Goal: Task Accomplishment & Management: Use online tool/utility

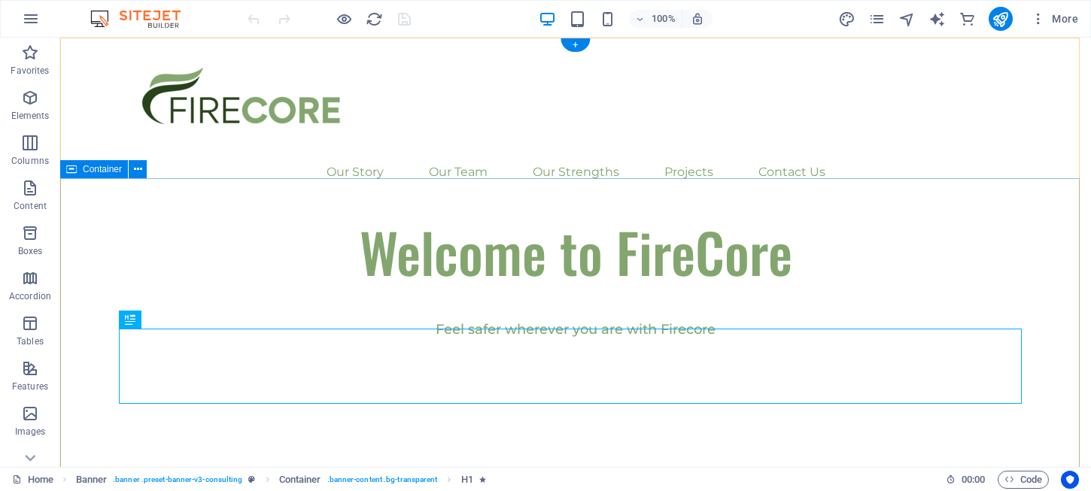
click at [582, 214] on div "Welcome to FireCore Feel safer wherever you are with Firecore" at bounding box center [575, 332] width 1030 height 236
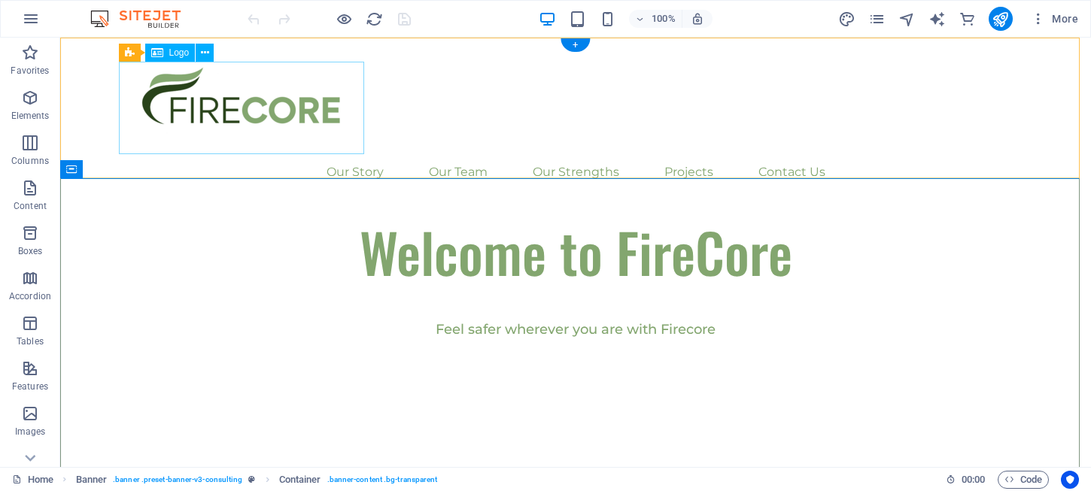
click at [302, 126] on div at bounding box center [575, 108] width 903 height 93
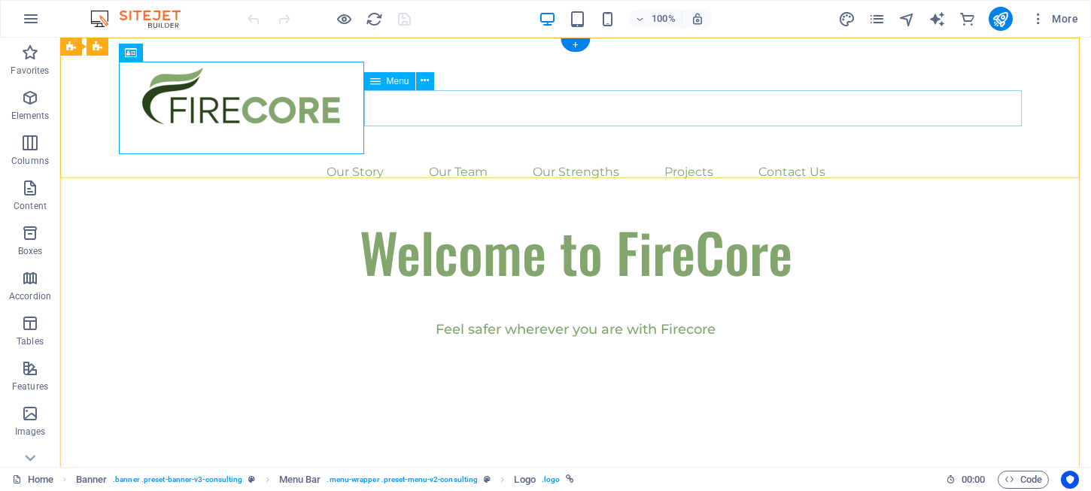
click at [466, 154] on nav "Our Story Our Team Our Strengths Projects Contact Us" at bounding box center [575, 172] width 903 height 36
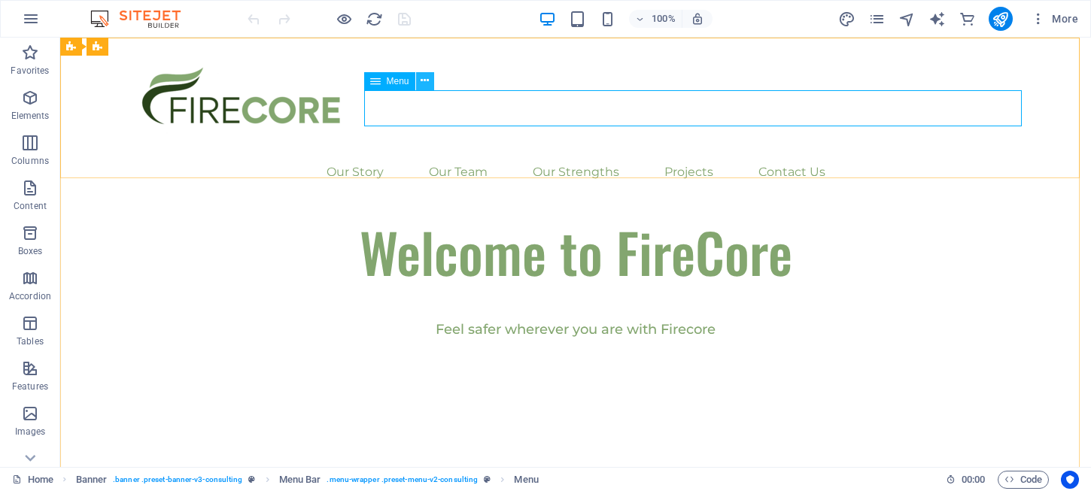
click at [426, 78] on icon at bounding box center [424, 81] width 8 height 16
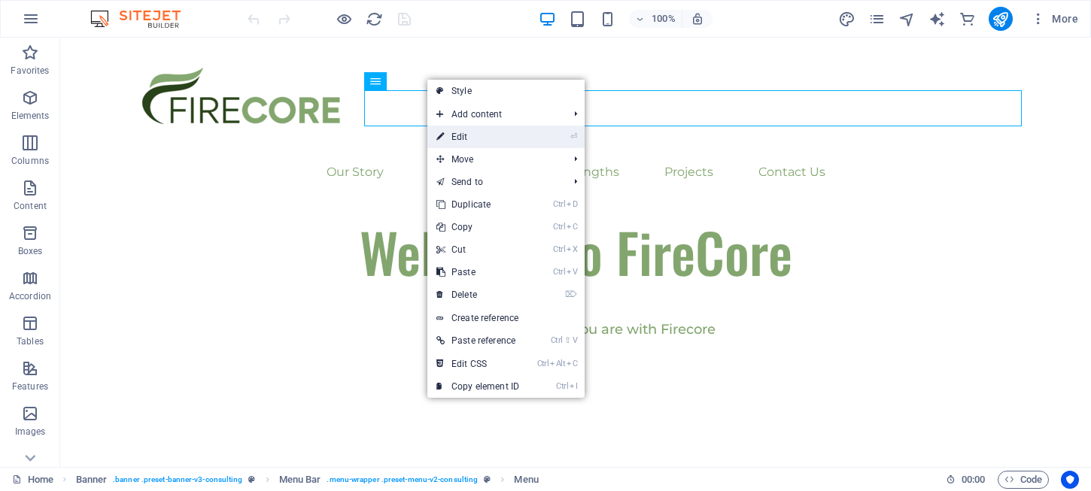
click at [463, 143] on link "⏎ Edit" at bounding box center [477, 137] width 101 height 23
select select
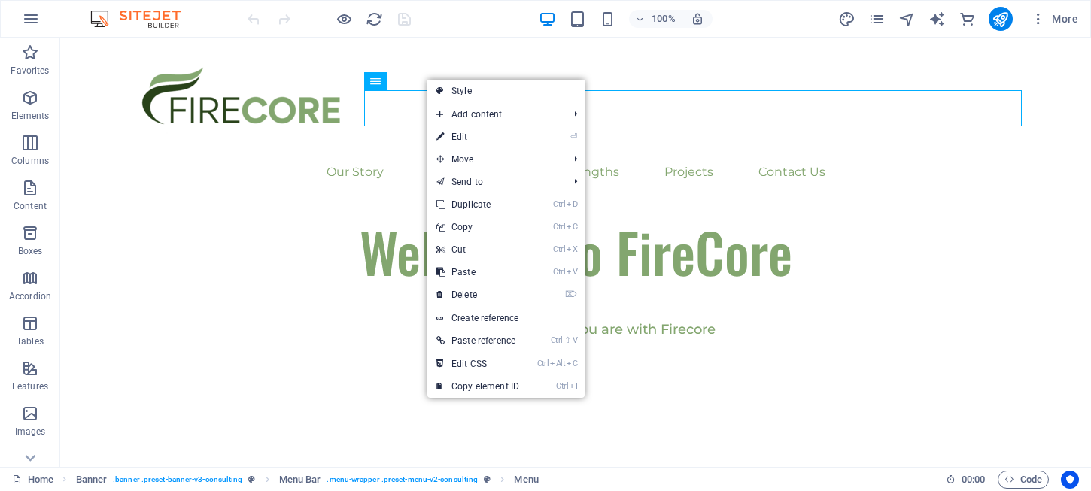
select select
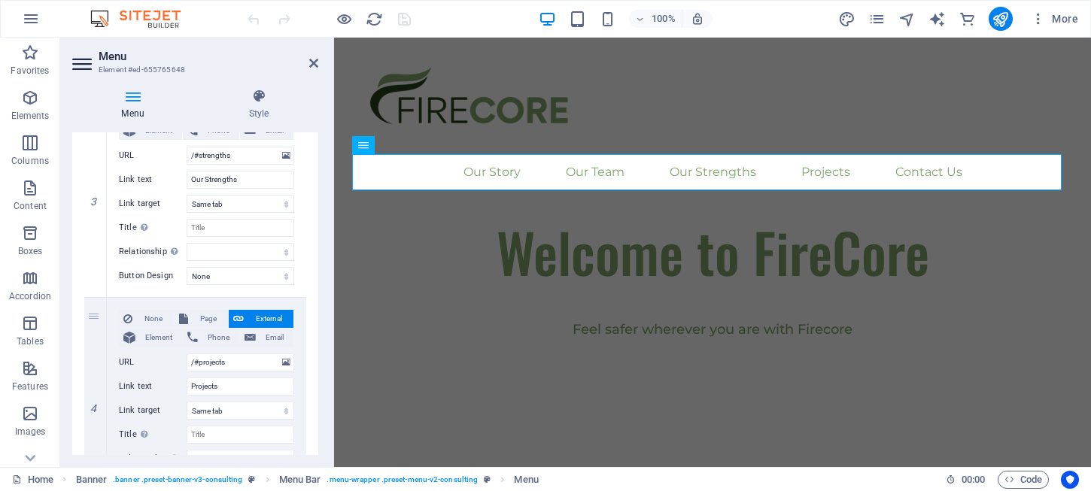
scroll to position [369, 0]
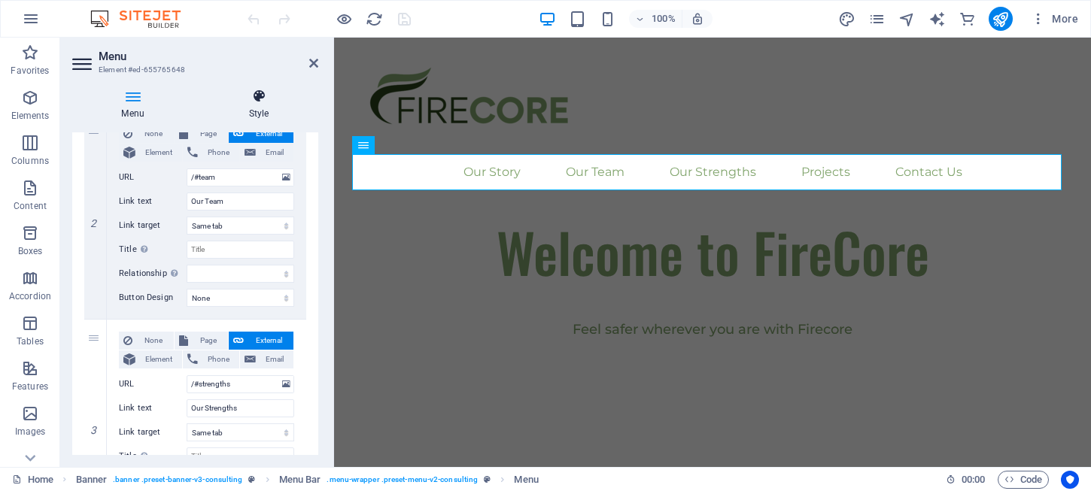
click at [270, 99] on icon at bounding box center [258, 96] width 119 height 15
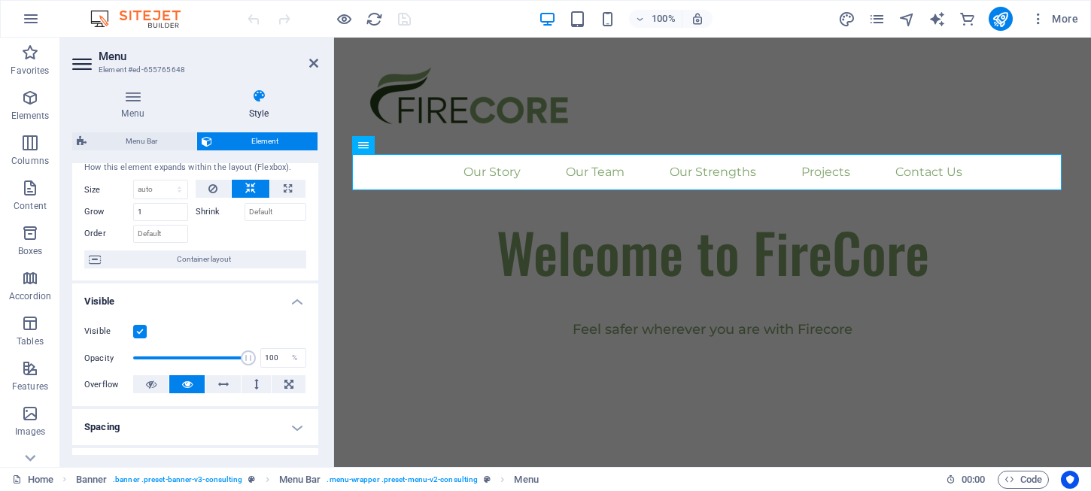
scroll to position [0, 0]
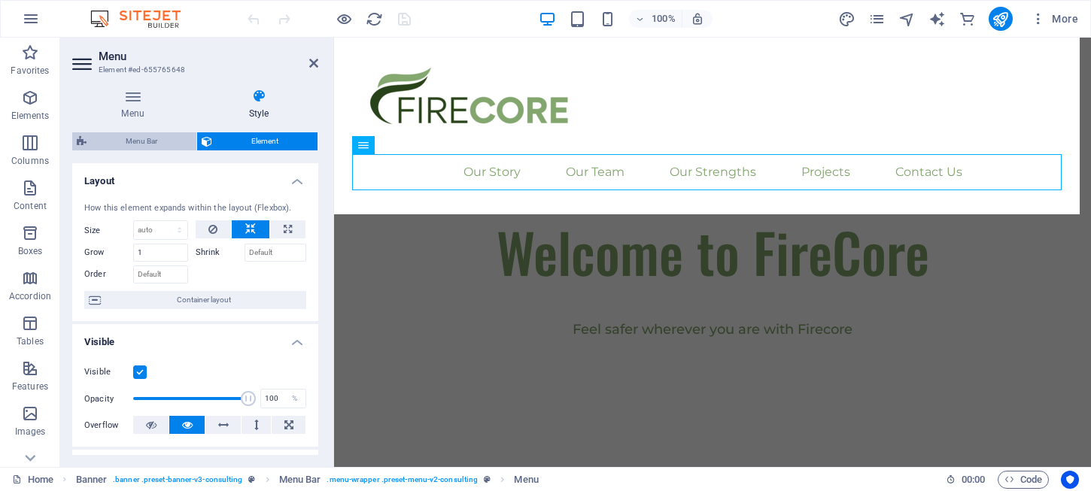
click at [151, 144] on span "Menu Bar" at bounding box center [141, 141] width 101 height 18
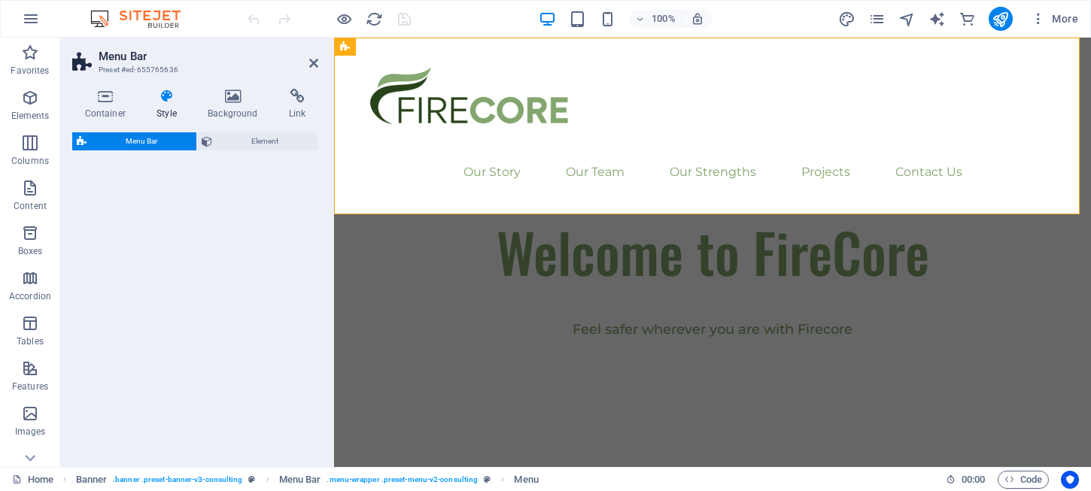
select select "rem"
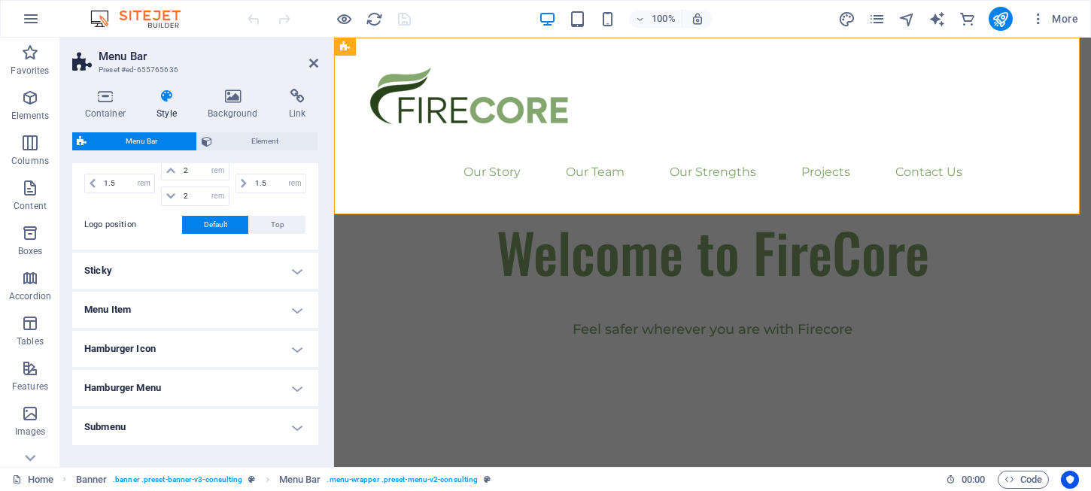
scroll to position [426, 0]
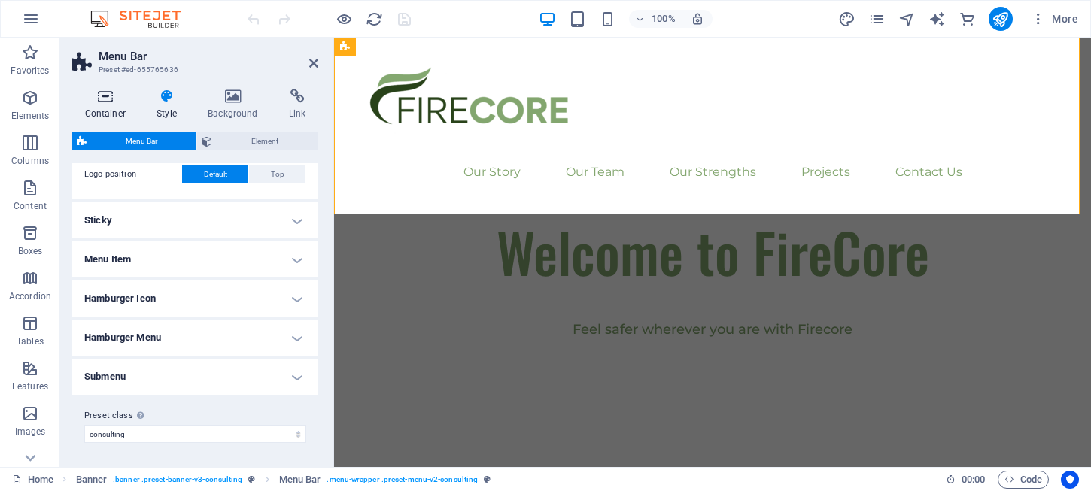
click at [108, 97] on icon at bounding box center [105, 96] width 66 height 15
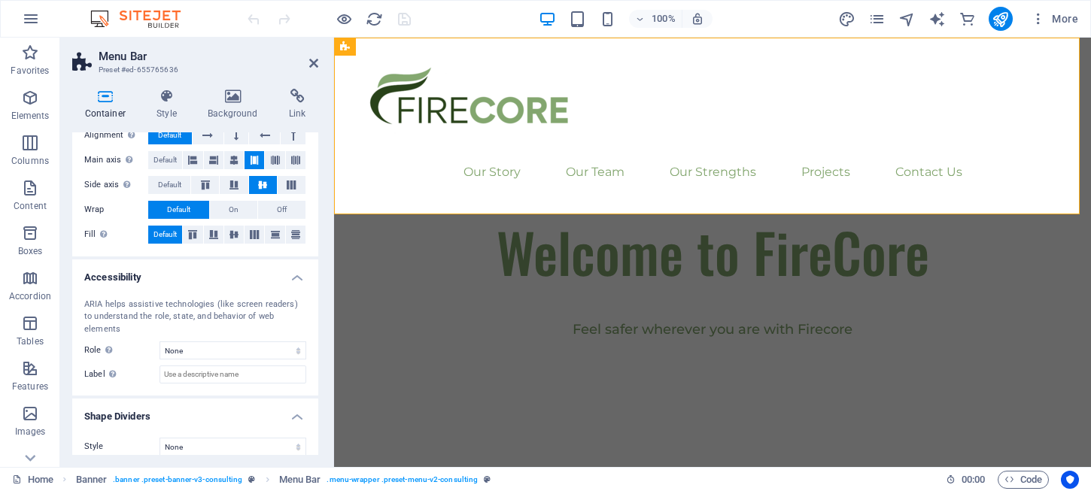
scroll to position [248, 0]
click at [166, 111] on h4 "Style" at bounding box center [169, 105] width 51 height 32
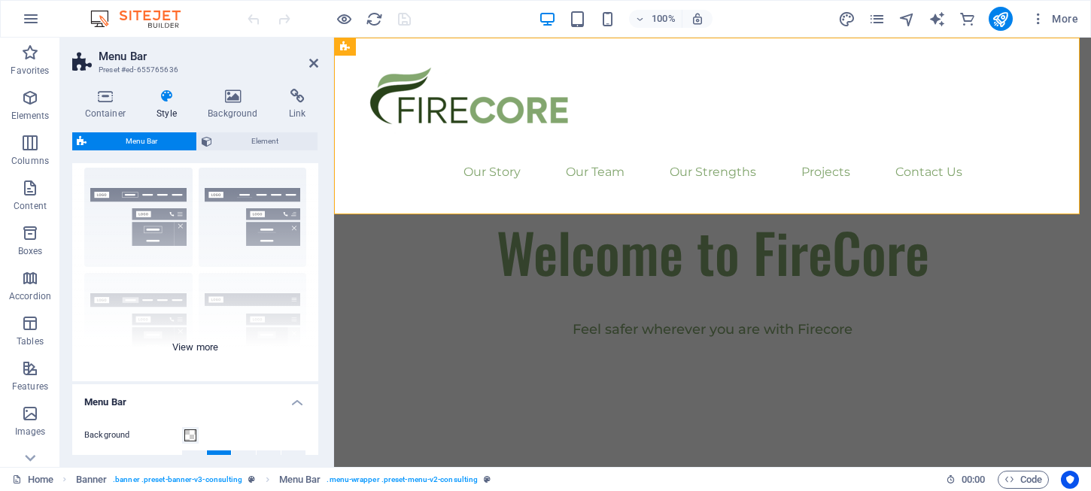
scroll to position [0, 0]
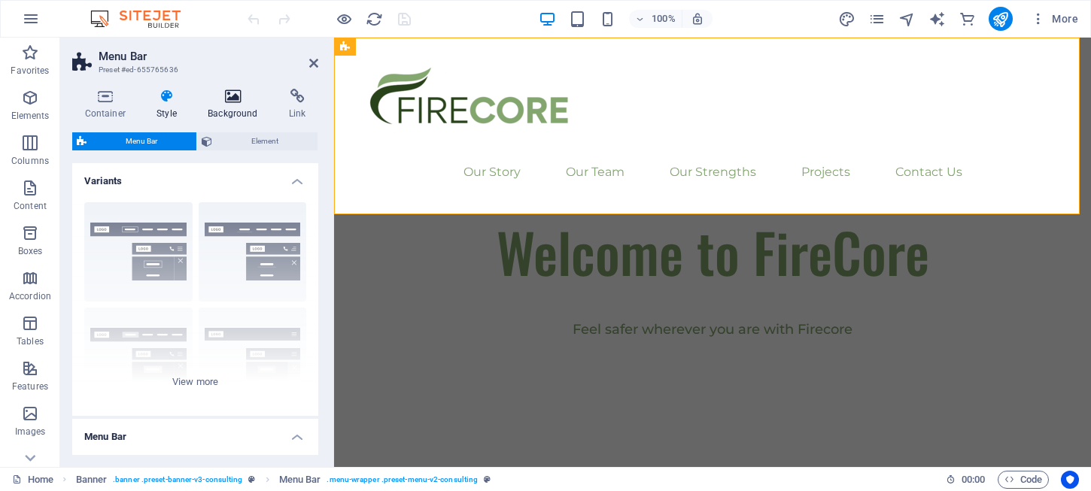
click at [226, 100] on icon at bounding box center [233, 96] width 75 height 15
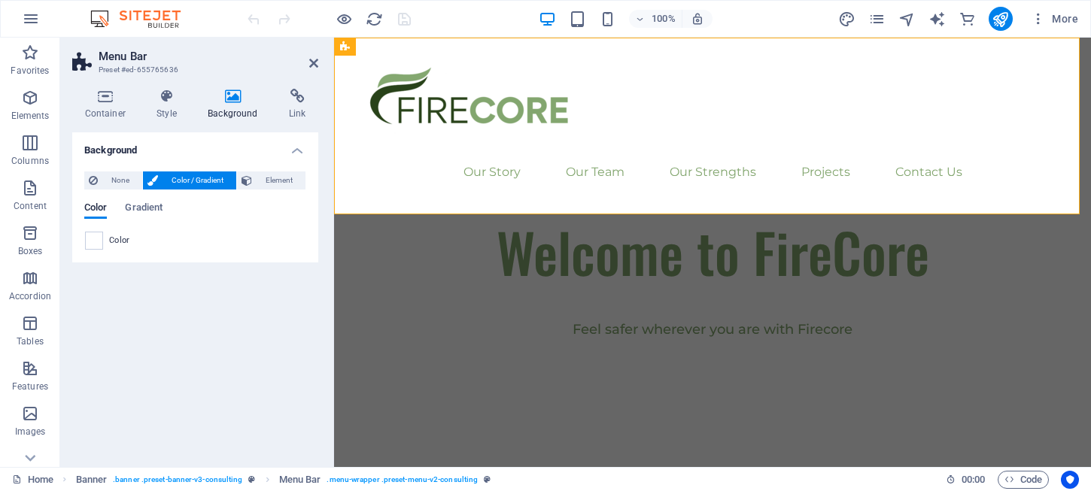
click at [199, 178] on span "Color / Gradient" at bounding box center [196, 180] width 69 height 18
click at [284, 93] on icon at bounding box center [297, 96] width 42 height 15
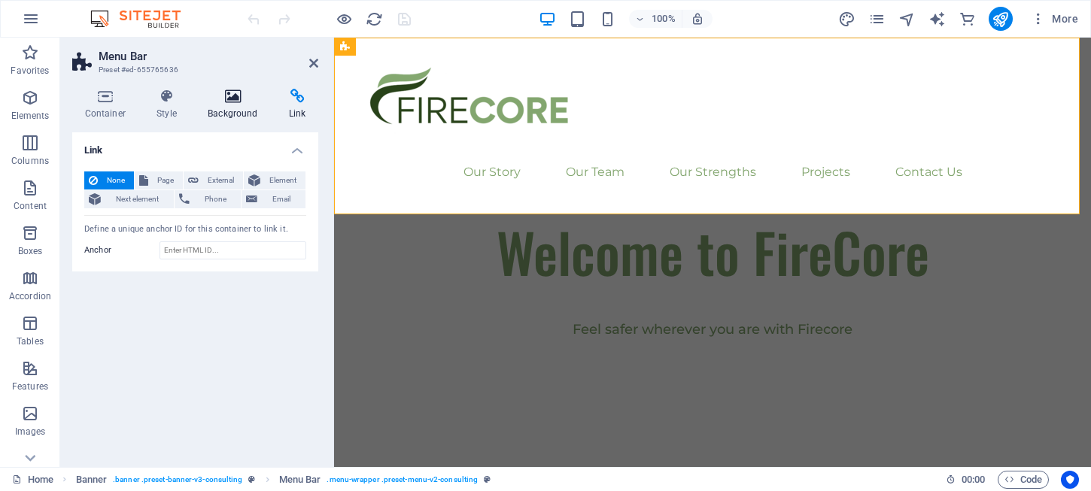
click at [232, 99] on icon at bounding box center [233, 96] width 75 height 15
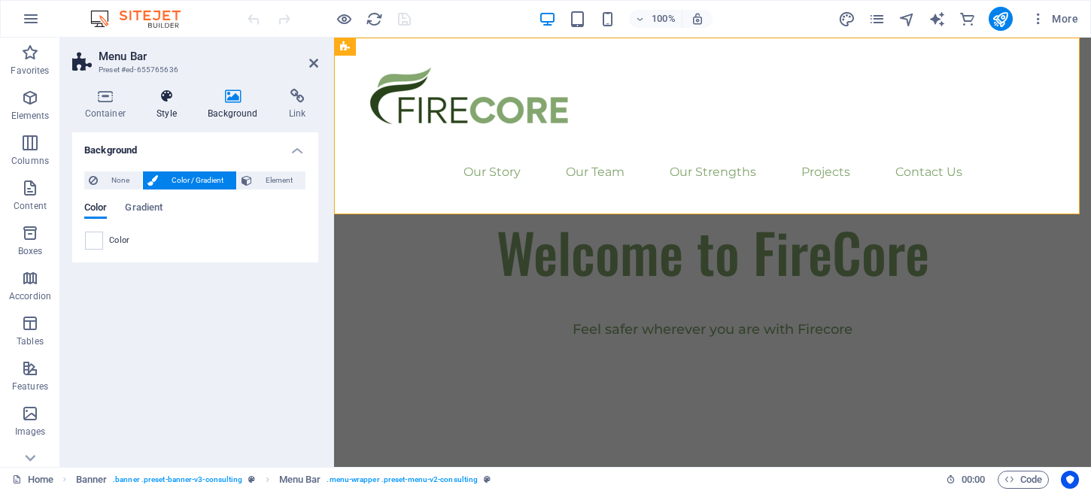
click at [172, 111] on h4 "Style" at bounding box center [169, 105] width 51 height 32
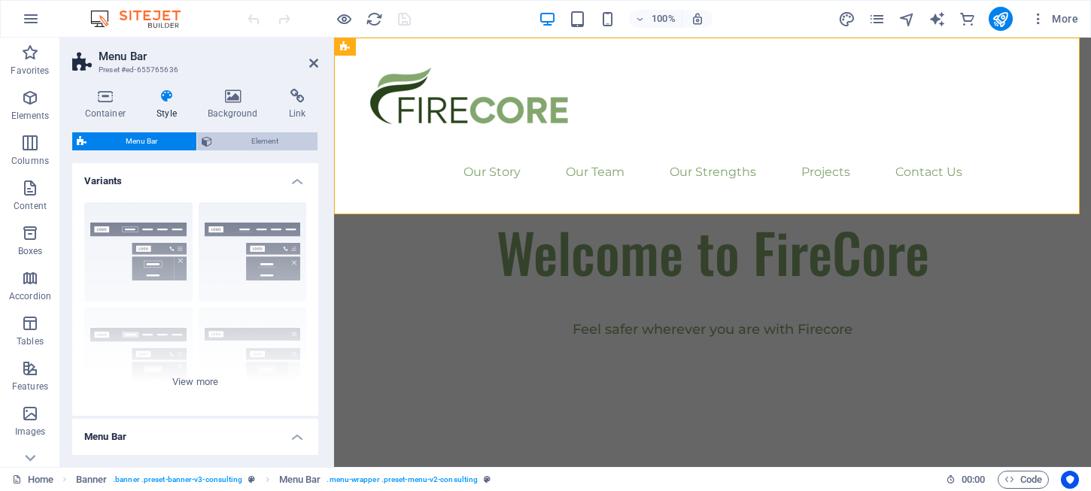
click at [261, 141] on span "Element" at bounding box center [265, 141] width 96 height 18
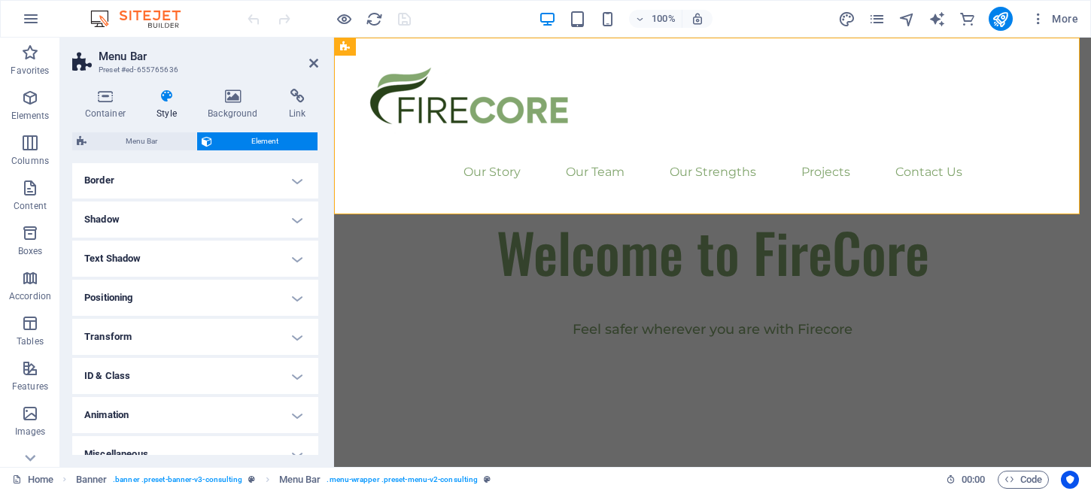
scroll to position [344, 0]
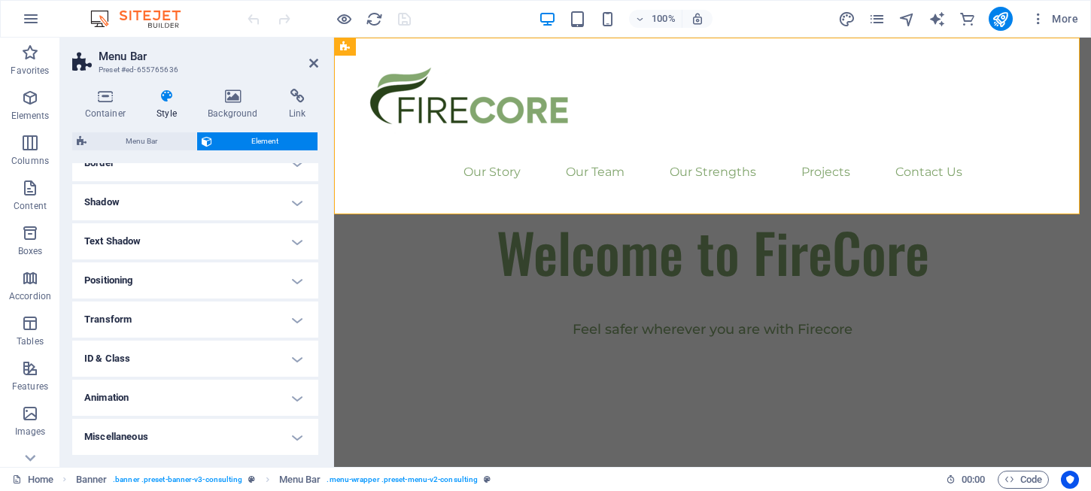
click at [243, 235] on h4 "Text Shadow" at bounding box center [195, 241] width 246 height 36
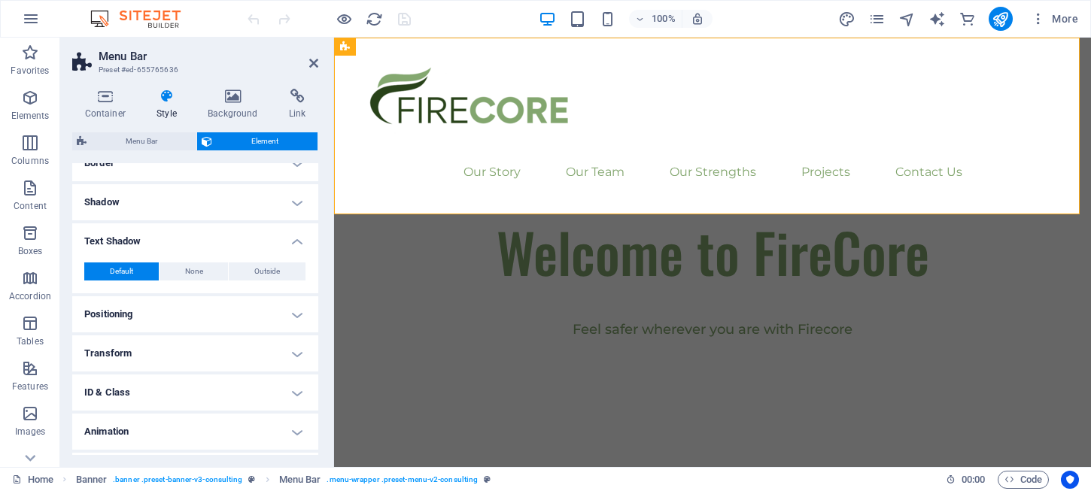
click at [243, 235] on h4 "Text Shadow" at bounding box center [195, 236] width 246 height 27
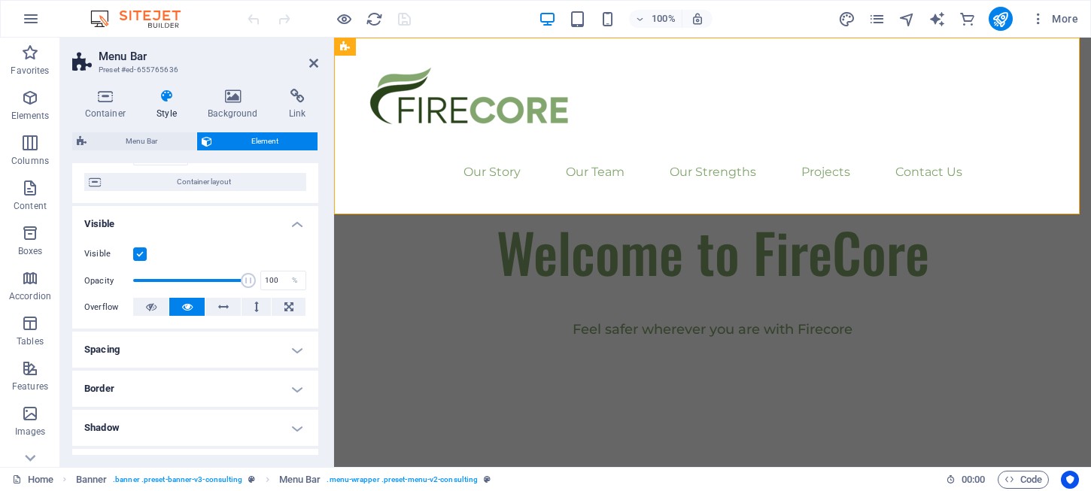
scroll to position [0, 0]
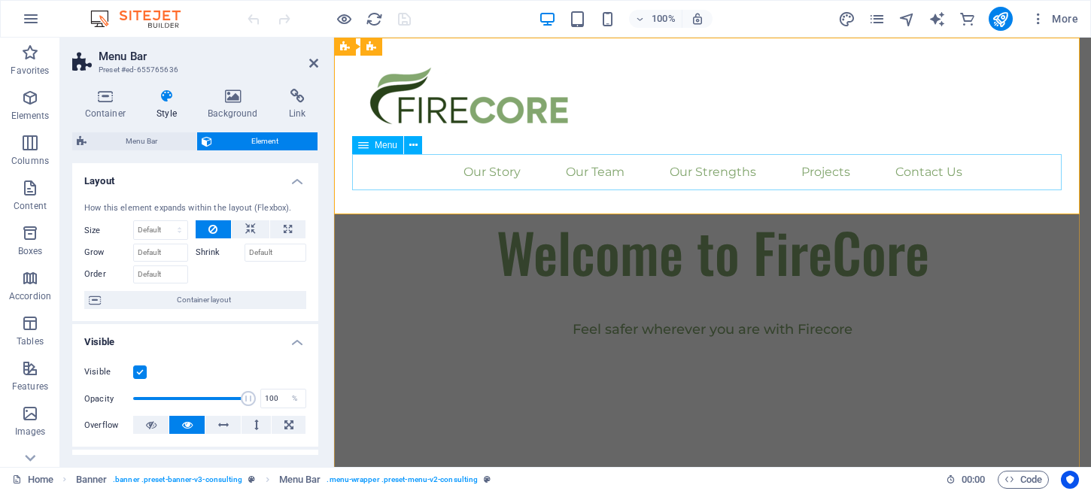
click at [539, 167] on nav "Our Story Our Team Our Strengths Projects Contact Us" at bounding box center [712, 172] width 721 height 36
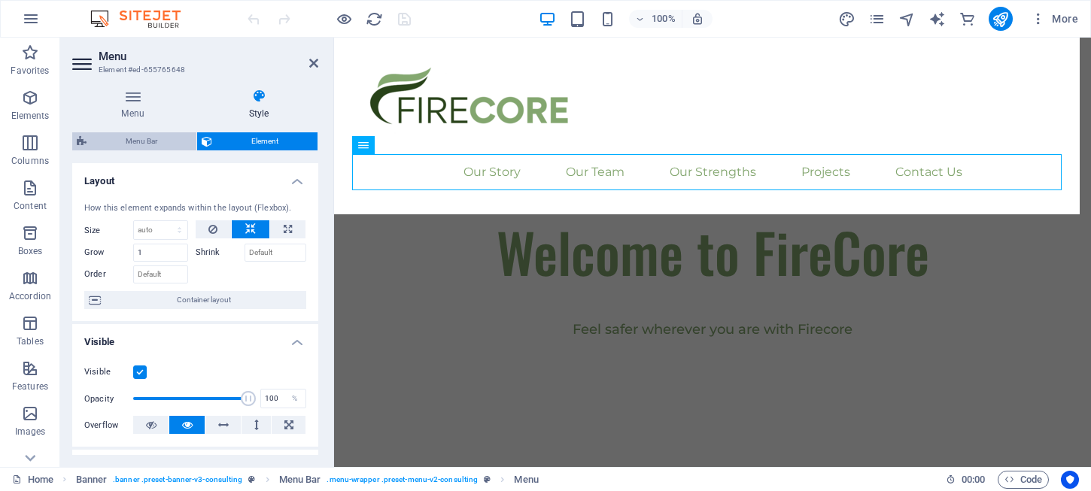
click at [172, 140] on span "Menu Bar" at bounding box center [141, 141] width 101 height 18
select select "rem"
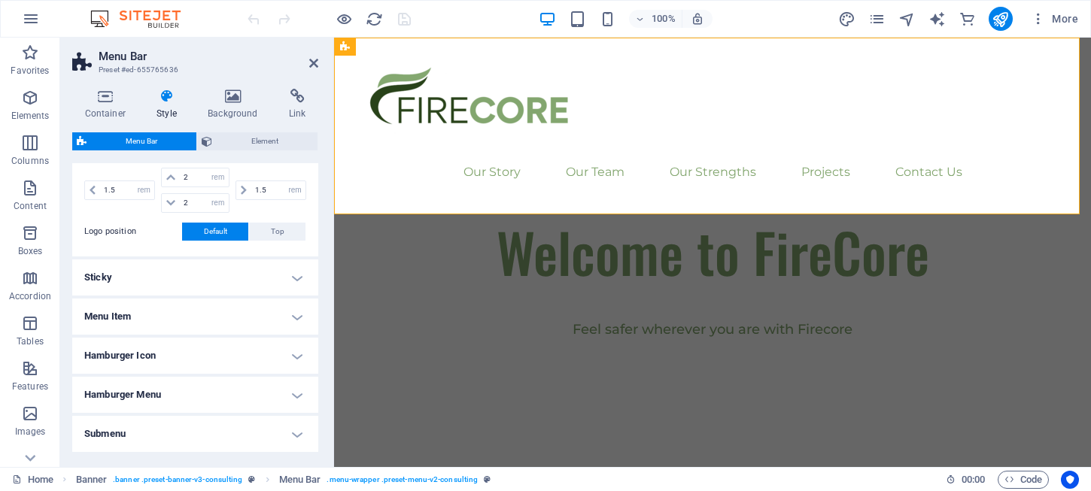
scroll to position [376, 0]
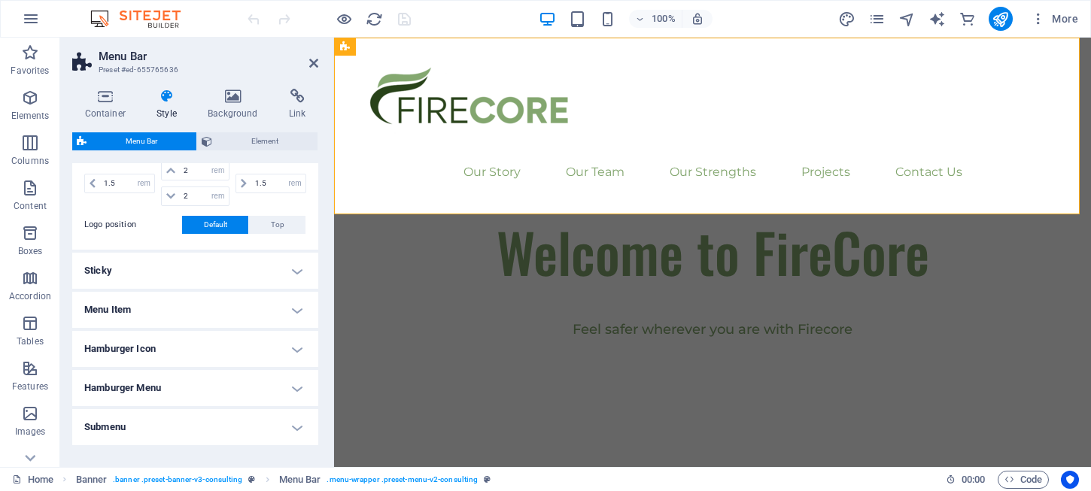
click at [274, 269] on h4 "Sticky" at bounding box center [195, 271] width 246 height 36
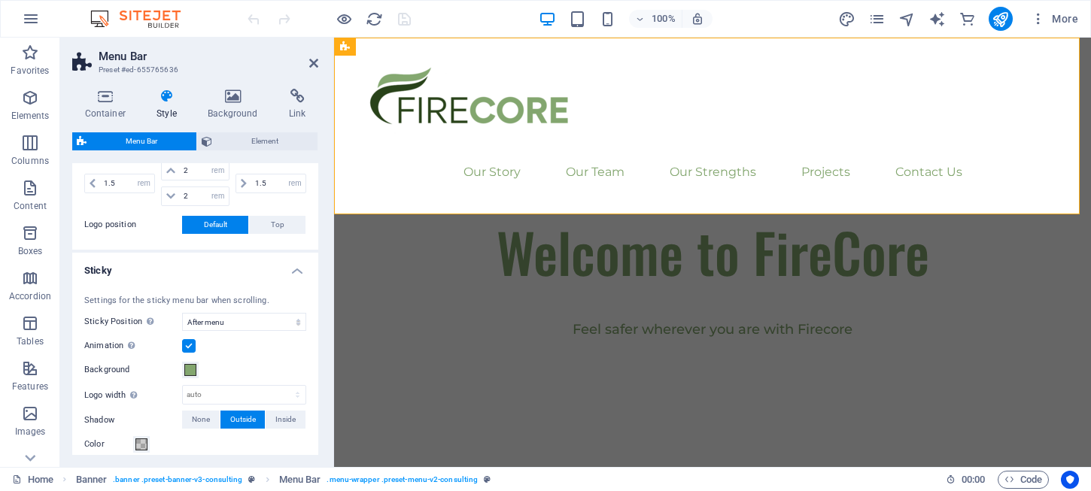
scroll to position [526, 0]
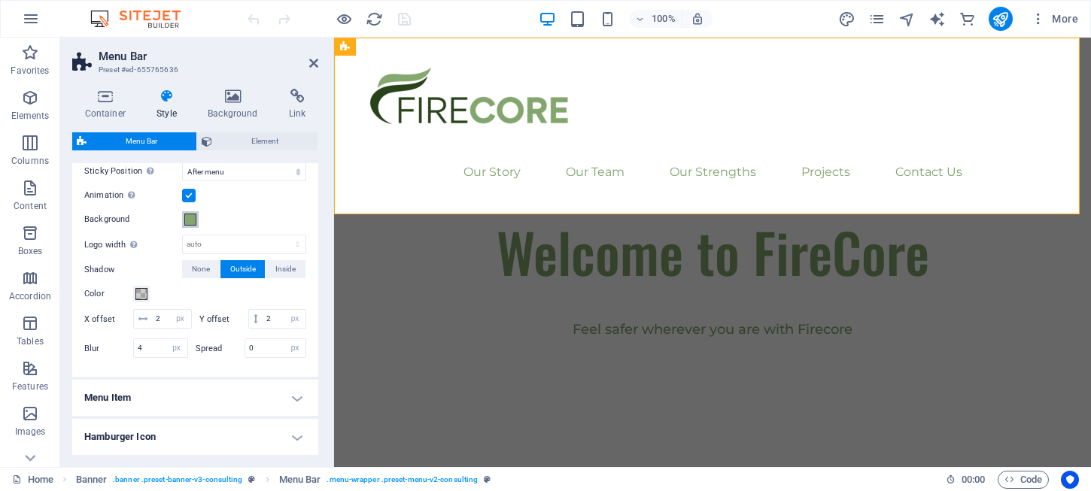
click at [193, 225] on span at bounding box center [190, 220] width 12 height 12
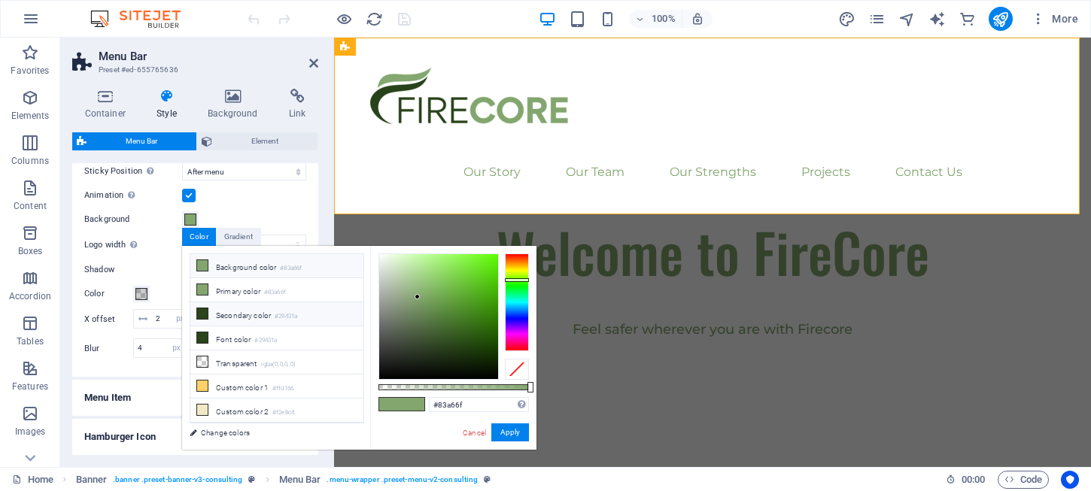
click at [250, 321] on li "Secondary color #29431a" at bounding box center [276, 314] width 173 height 24
type input "#29431a"
click at [509, 429] on button "Apply" at bounding box center [510, 432] width 38 height 18
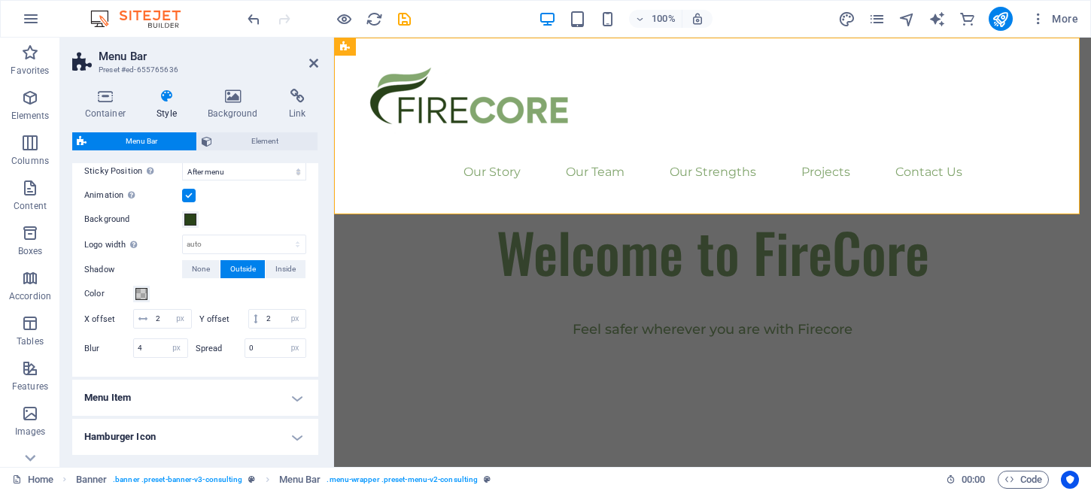
click at [318, 184] on div "Container Style Background Link Size Height Default px rem % vh vw Min. height …" at bounding box center [195, 272] width 270 height 390
click at [244, 17] on div "100% More" at bounding box center [545, 19] width 1089 height 36
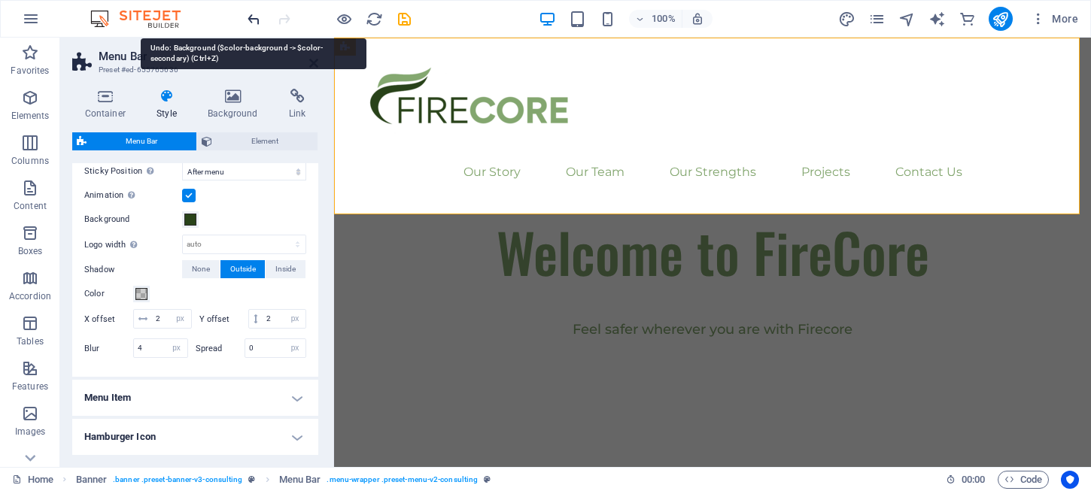
click at [256, 19] on icon "undo" at bounding box center [253, 19] width 17 height 17
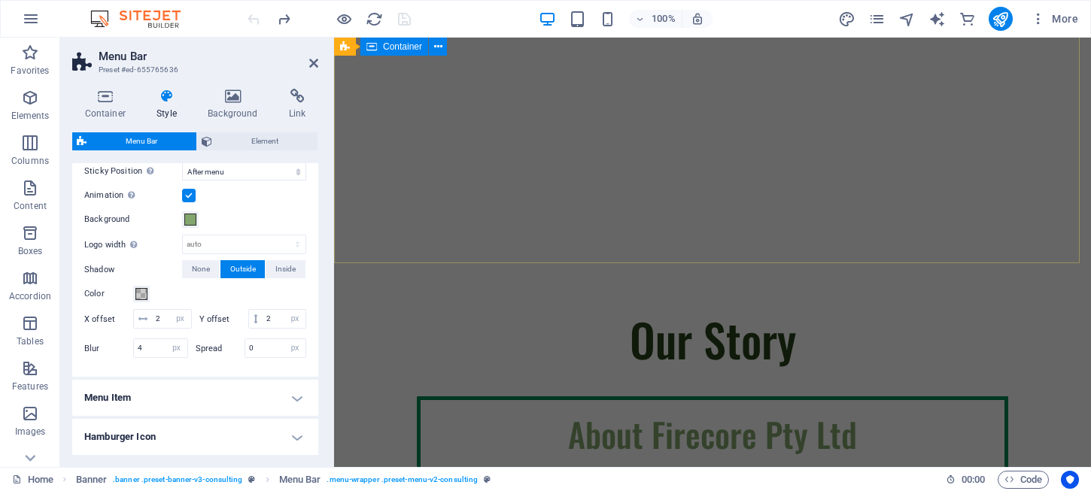
scroll to position [451, 0]
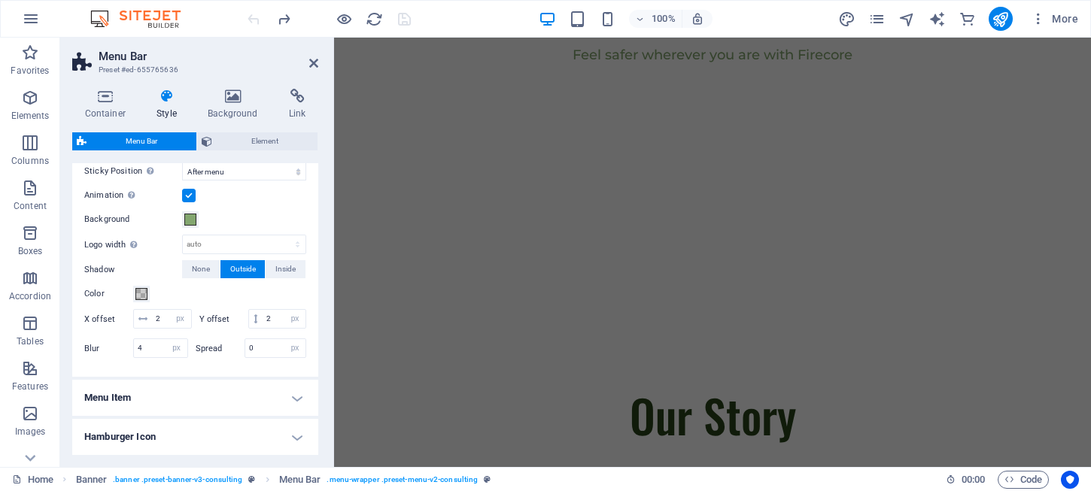
click at [313, 55] on h2 "Menu Bar" at bounding box center [209, 57] width 220 height 14
click at [315, 60] on icon at bounding box center [313, 63] width 9 height 12
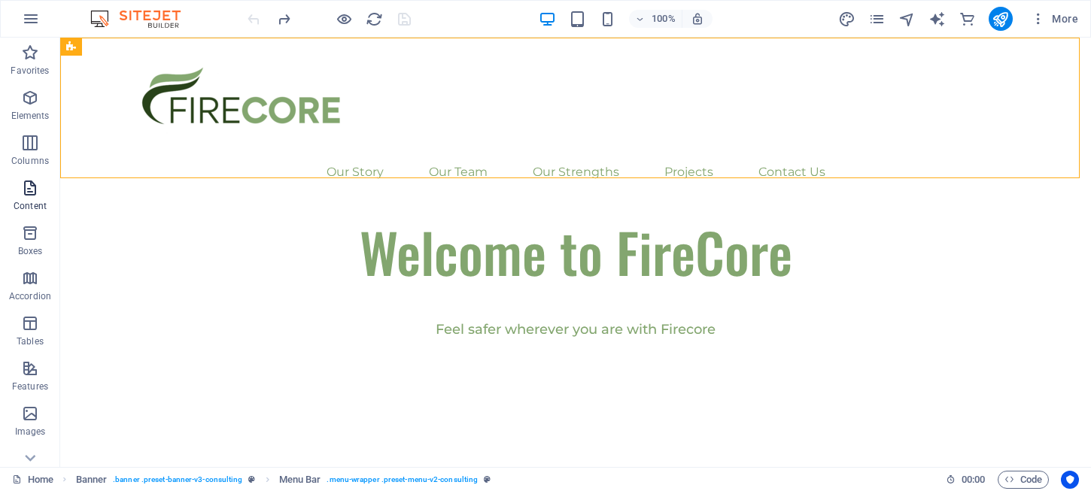
click at [39, 199] on span "Content" at bounding box center [30, 197] width 60 height 36
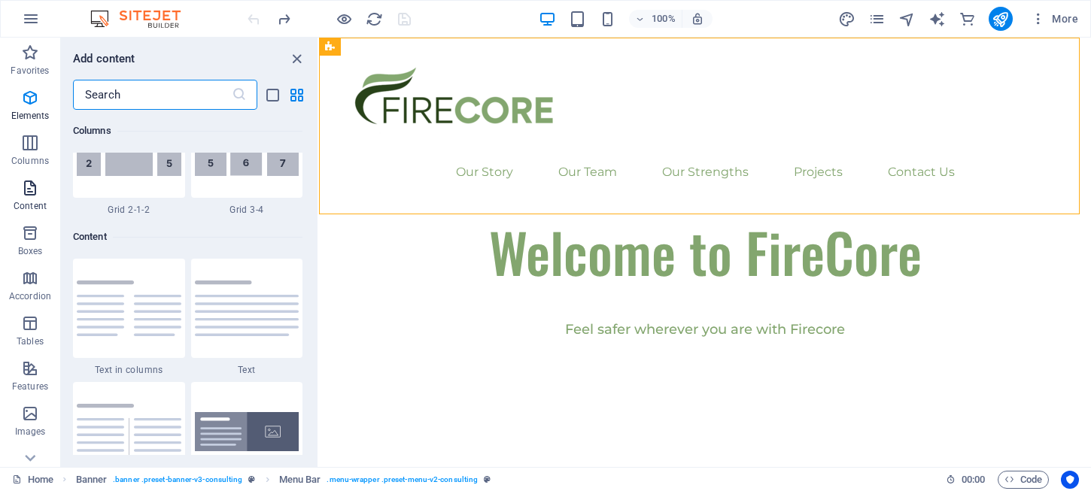
scroll to position [2632, 0]
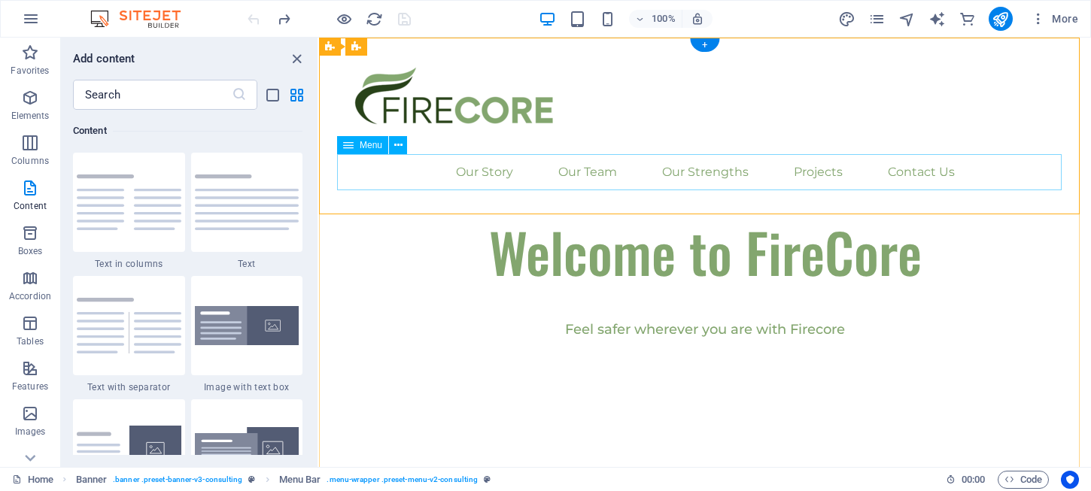
click at [526, 178] on nav "Our Story Our Team Our Strengths Projects Contact Us" at bounding box center [705, 172] width 736 height 36
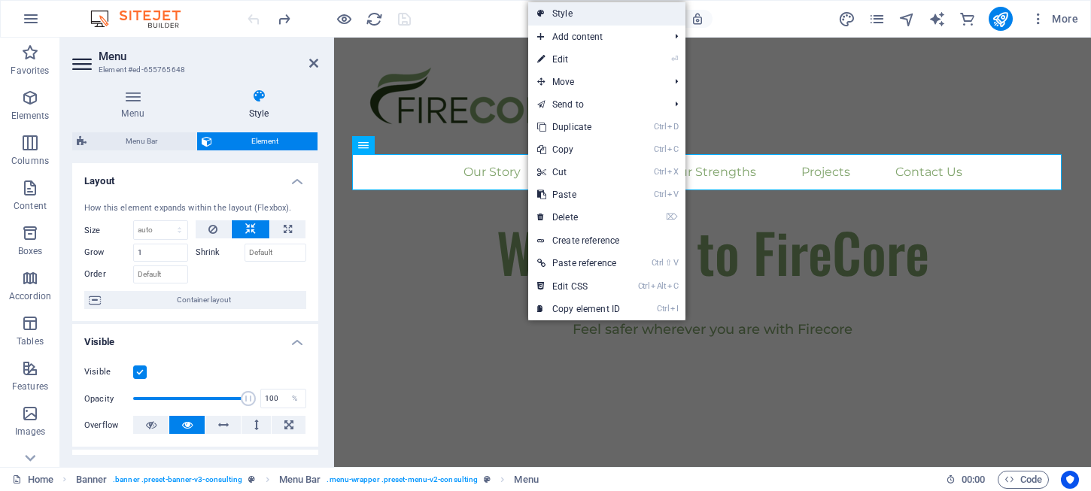
click at [603, 8] on link "Style" at bounding box center [606, 13] width 157 height 23
select select "rem"
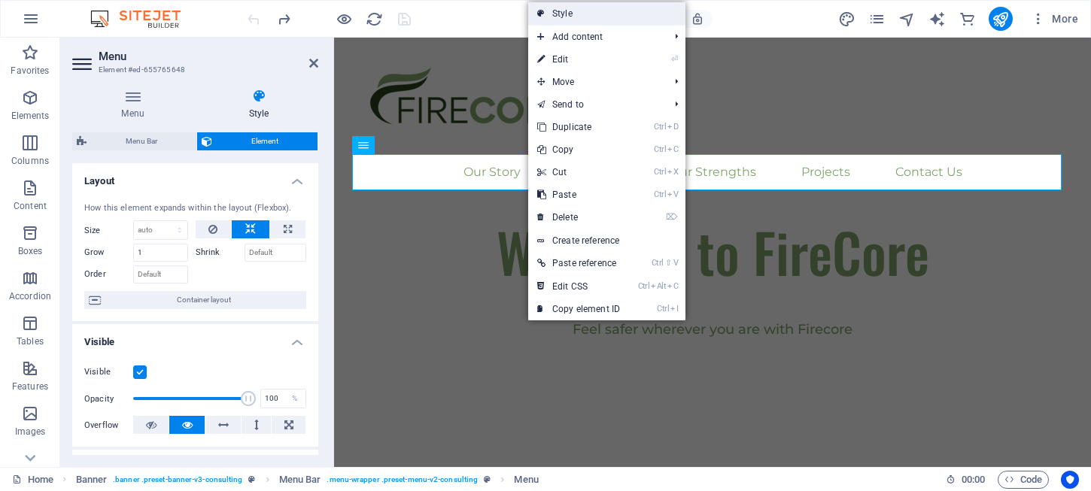
select select "sticky_menu"
select select "px"
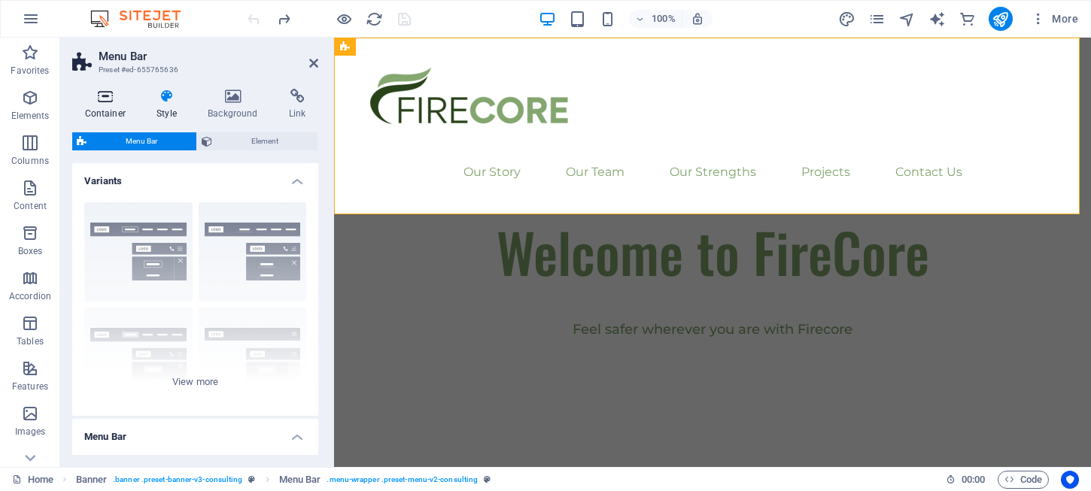
click at [103, 92] on icon at bounding box center [105, 96] width 66 height 15
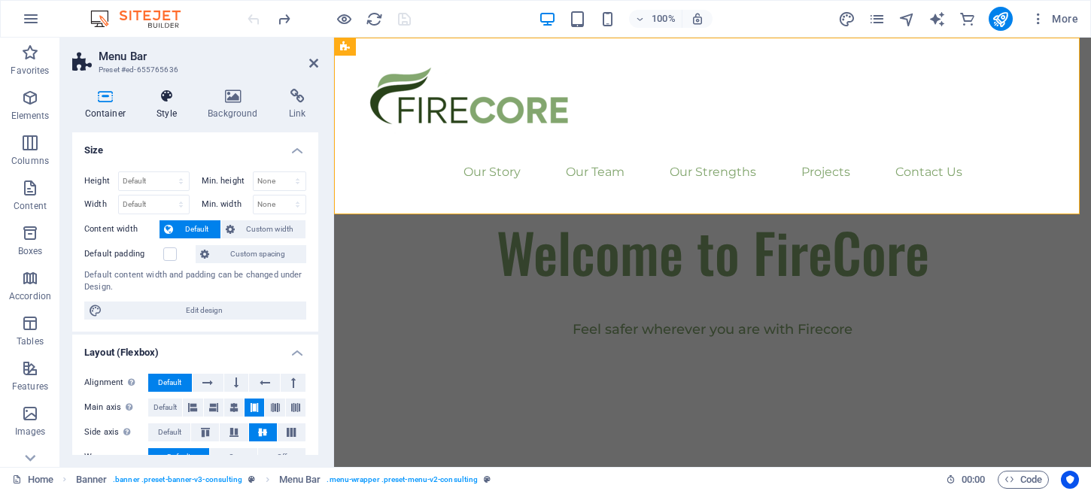
click at [145, 91] on icon at bounding box center [166, 96] width 45 height 15
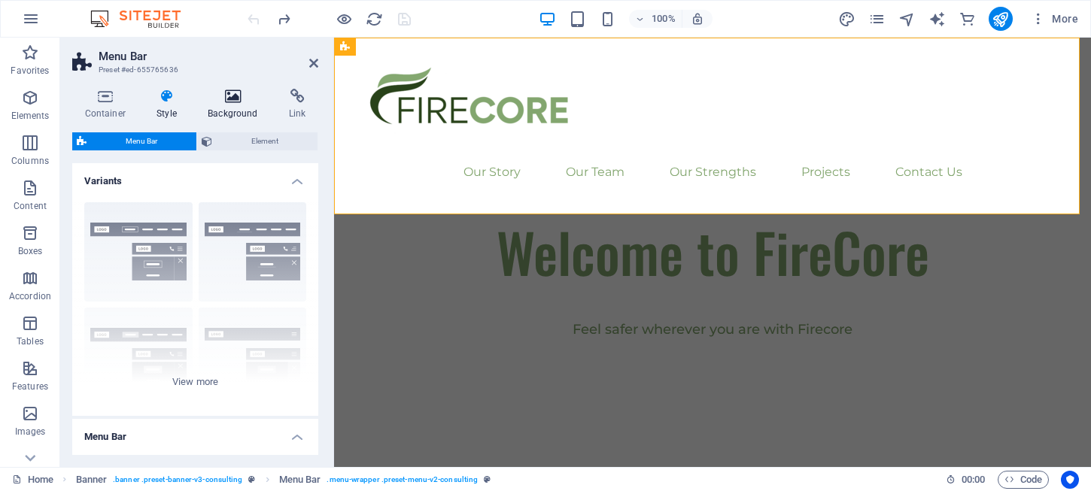
click at [228, 102] on icon at bounding box center [233, 96] width 75 height 15
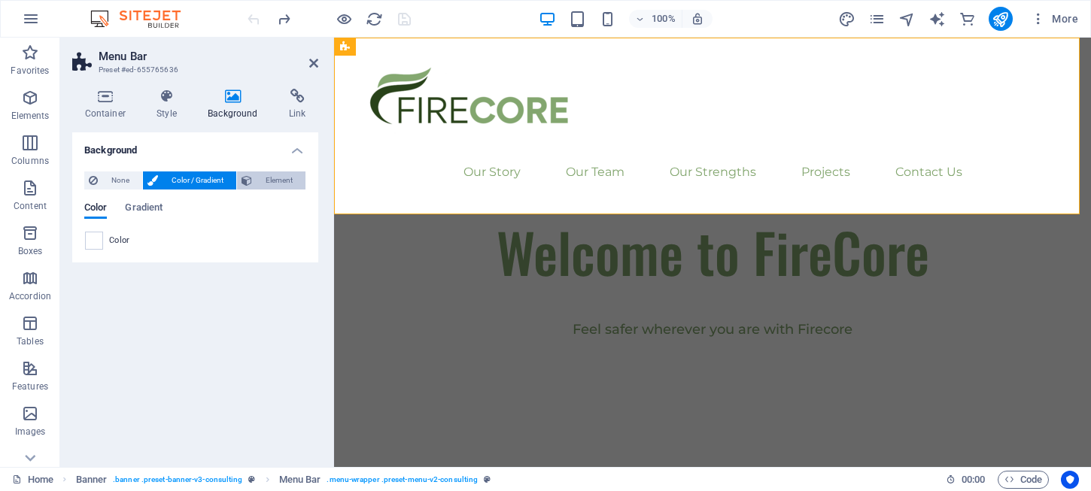
click at [285, 182] on span "Element" at bounding box center [278, 180] width 44 height 18
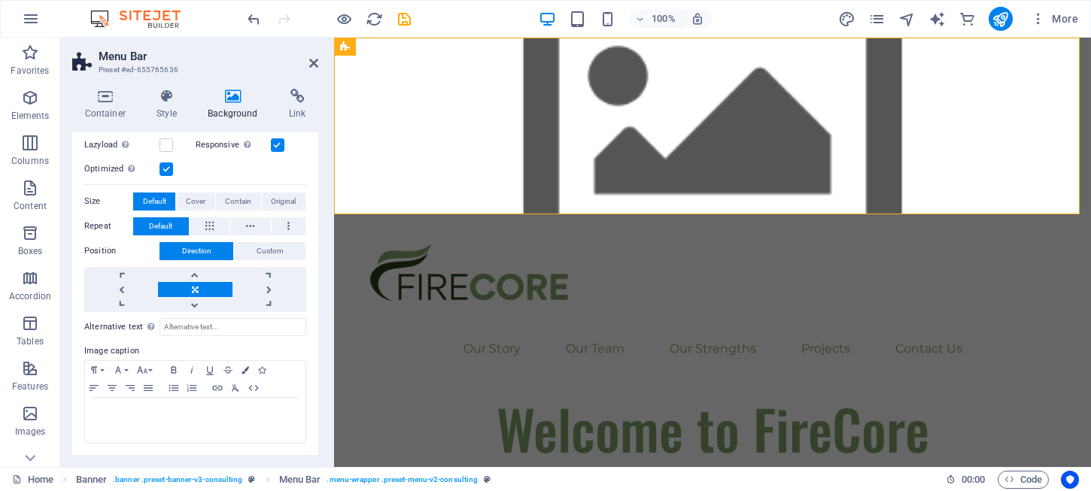
scroll to position [113, 0]
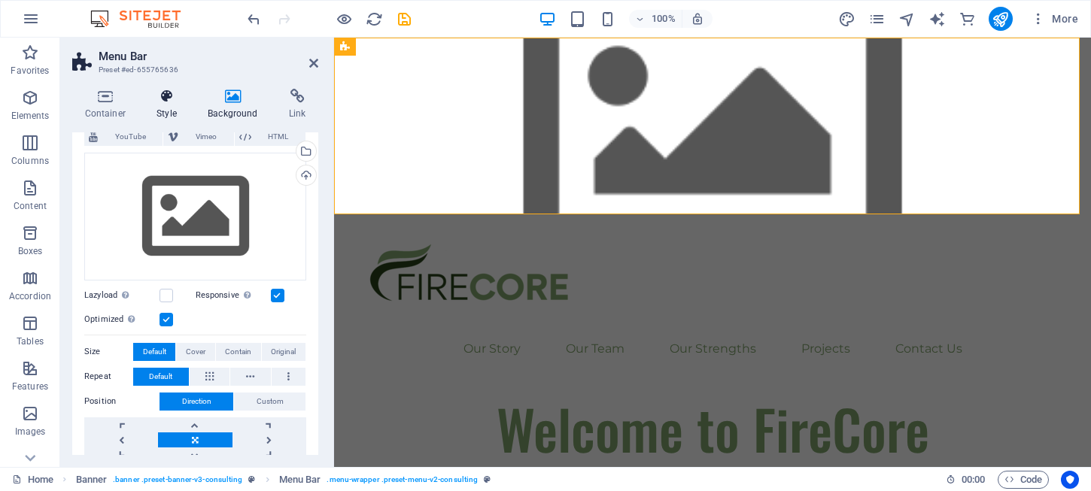
click at [179, 101] on icon at bounding box center [166, 96] width 45 height 15
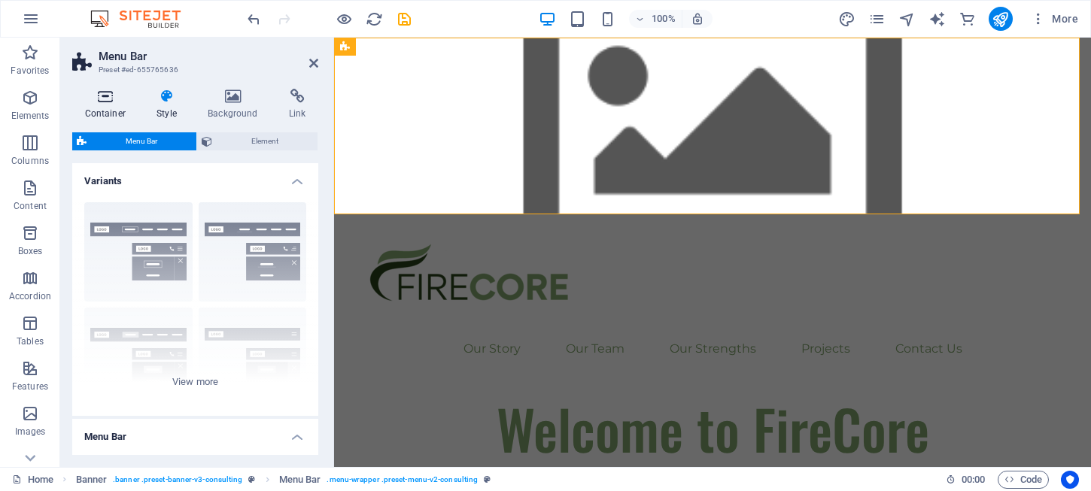
click at [115, 99] on icon at bounding box center [105, 96] width 66 height 15
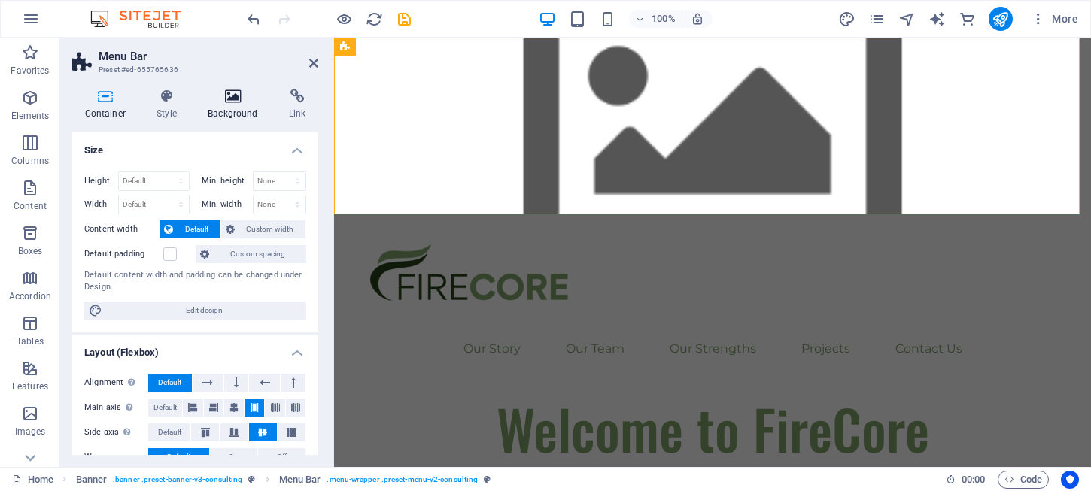
click at [224, 96] on icon at bounding box center [233, 96] width 75 height 15
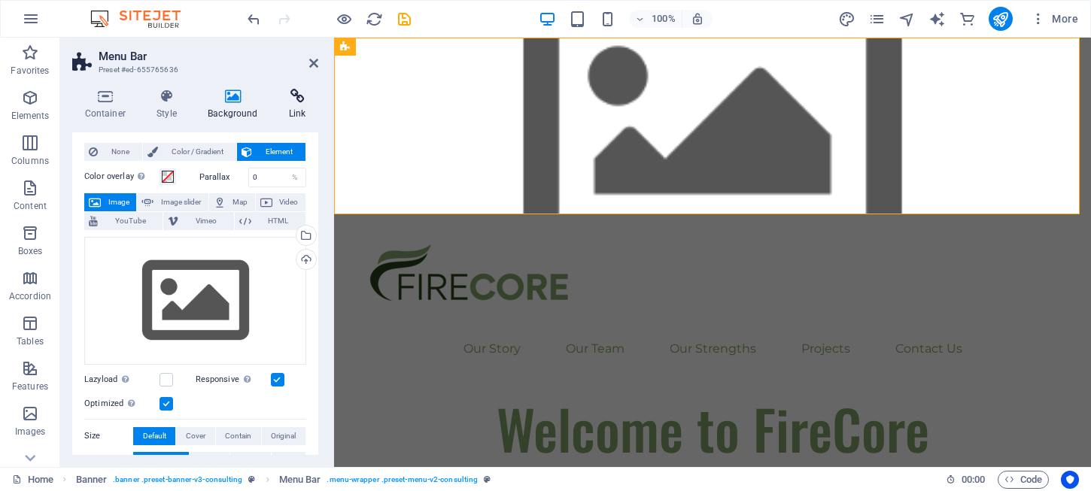
scroll to position [0, 0]
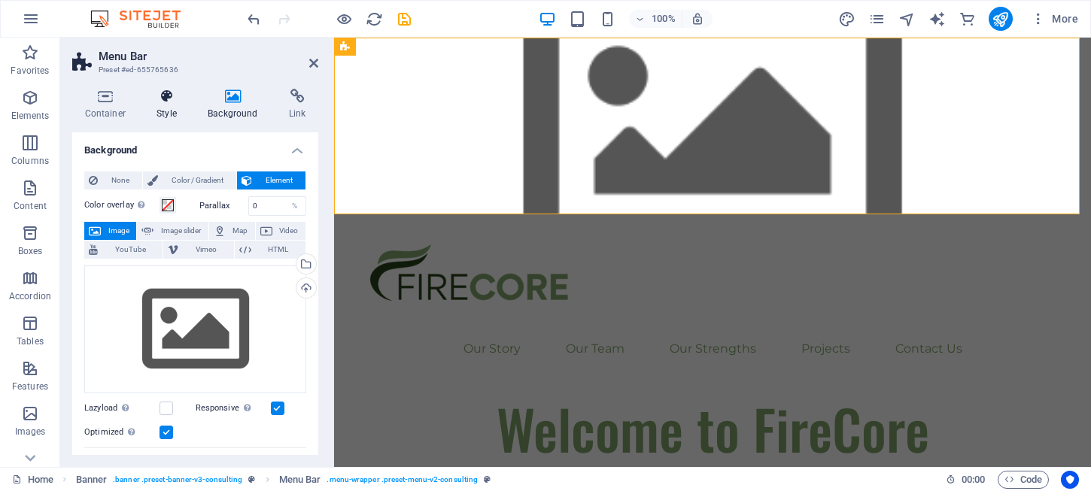
click at [178, 102] on icon at bounding box center [166, 96] width 45 height 15
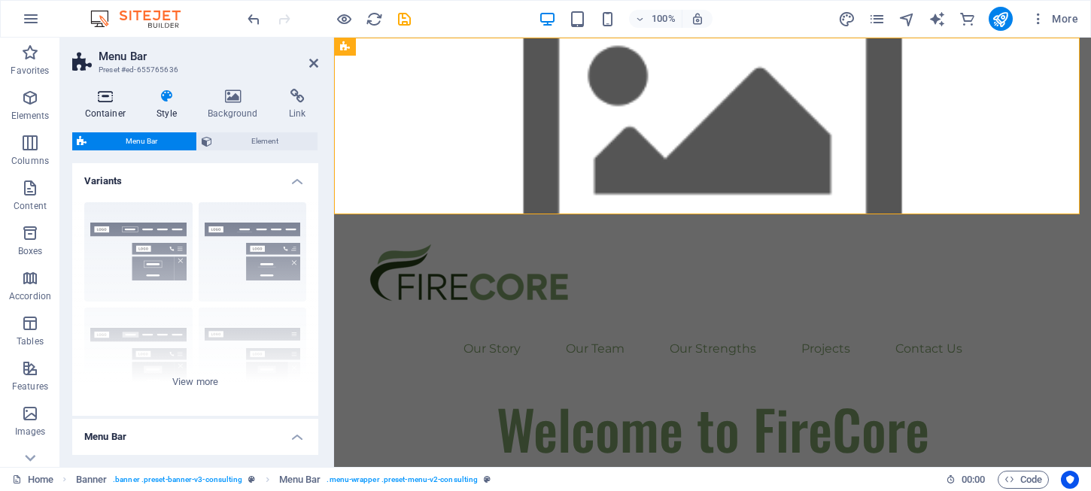
click at [83, 102] on icon at bounding box center [105, 96] width 66 height 15
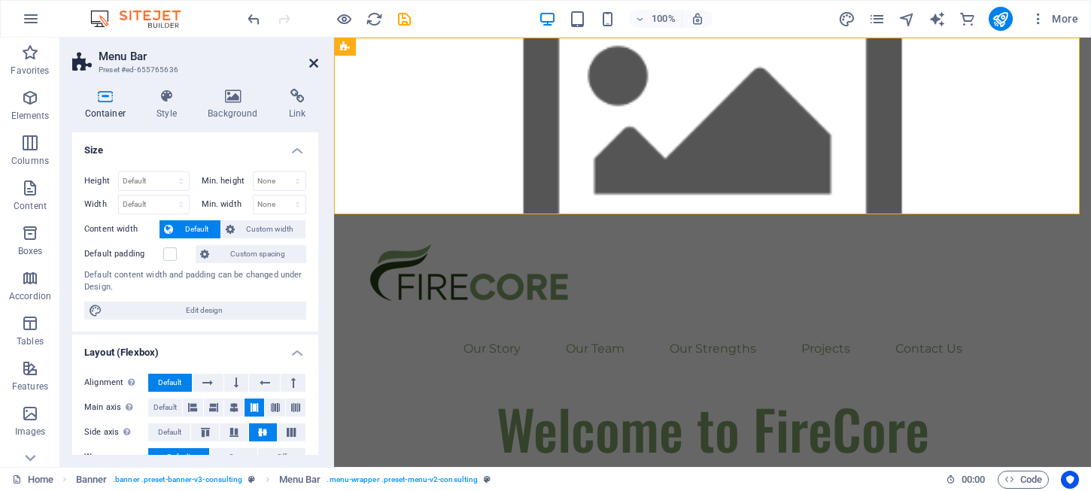
click at [317, 62] on icon at bounding box center [313, 63] width 9 height 12
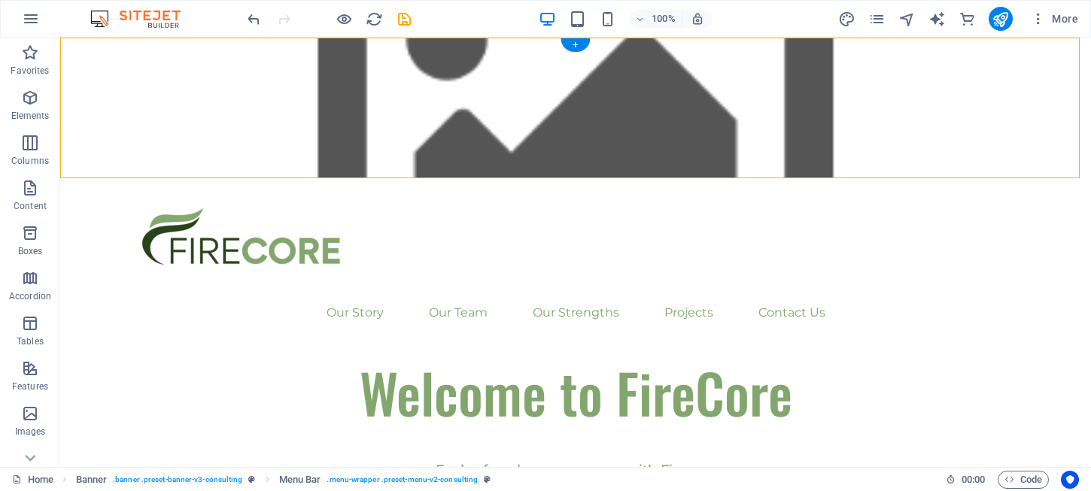
click at [429, 146] on figure at bounding box center [575, 108] width 1030 height 141
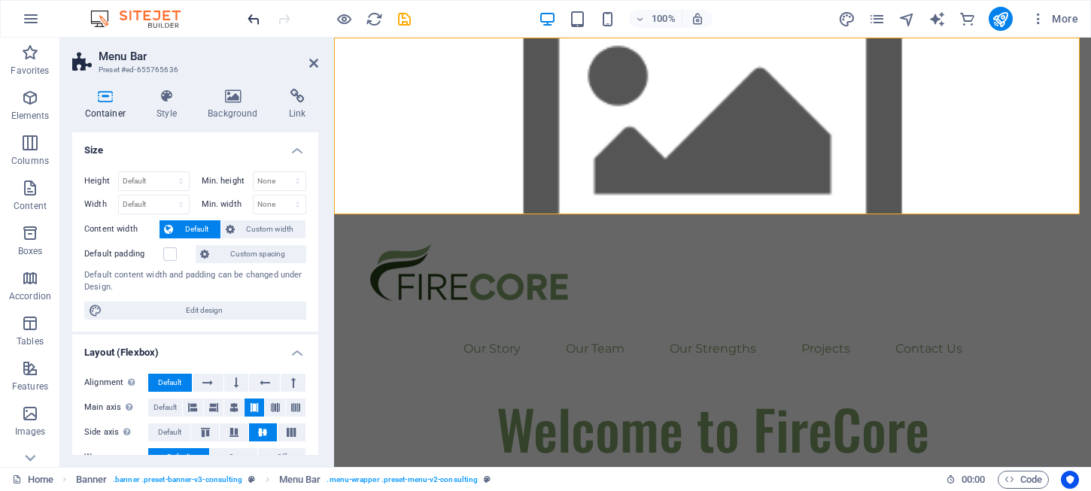
click at [259, 22] on icon "undo" at bounding box center [253, 19] width 17 height 17
